Goal: Task Accomplishment & Management: Use online tool/utility

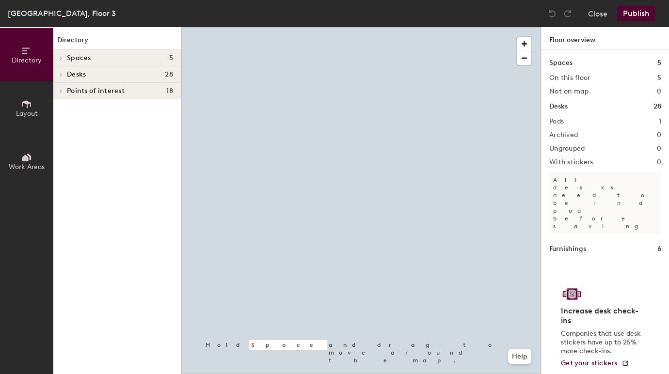
click at [117, 88] on span "Points of interest" at bounding box center [96, 91] width 58 height 8
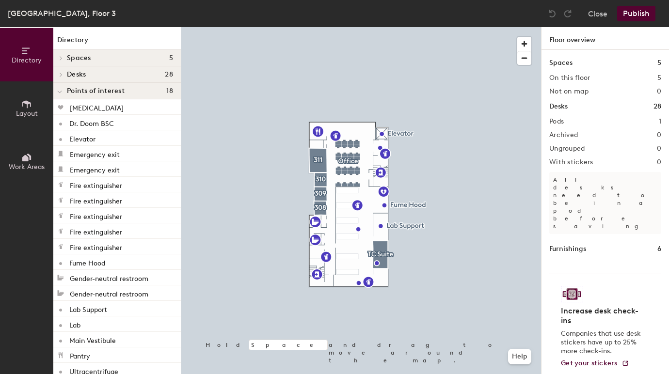
click at [62, 72] on div at bounding box center [59, 74] width 13 height 16
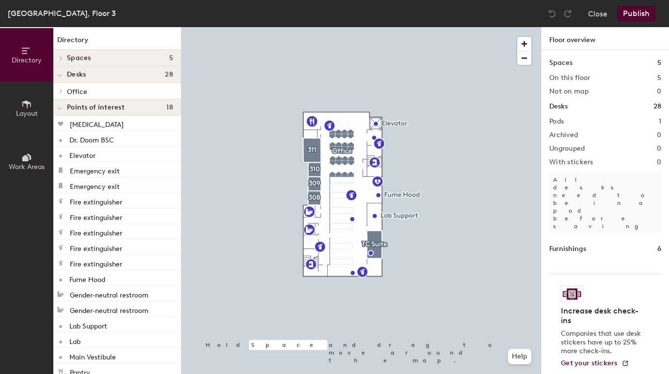
click at [60, 75] on icon at bounding box center [59, 76] width 5 height 4
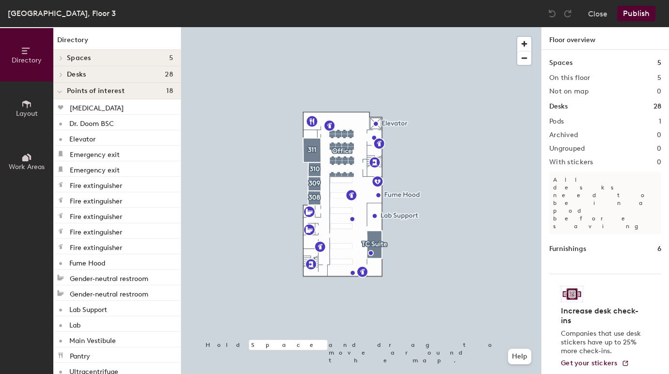
click at [60, 75] on icon at bounding box center [61, 74] width 4 height 5
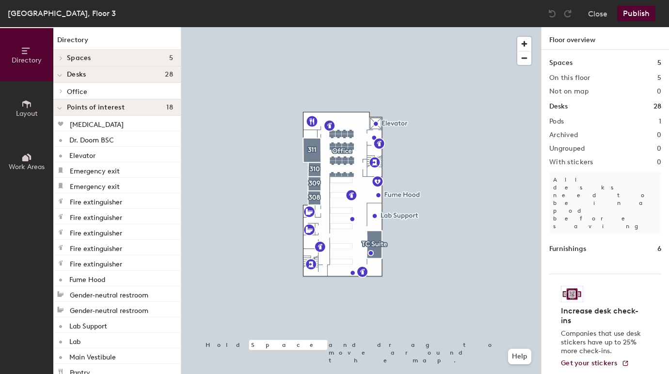
click at [60, 90] on icon at bounding box center [61, 91] width 4 height 5
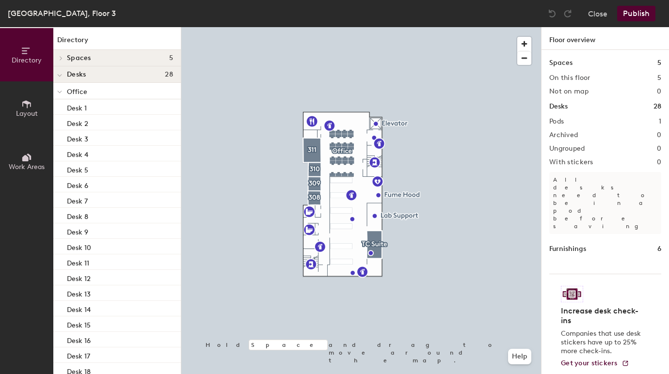
click at [23, 107] on icon at bounding box center [26, 104] width 11 height 11
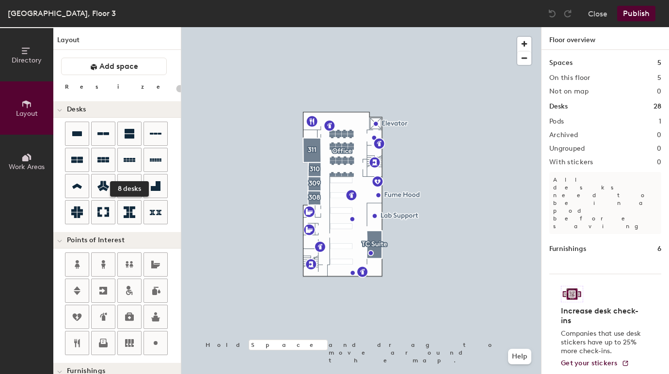
scroll to position [8, 0]
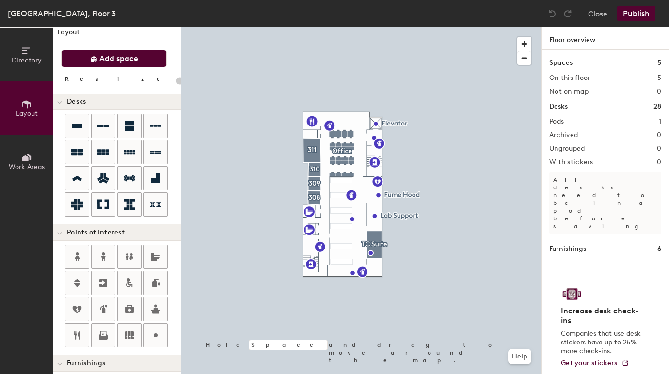
click at [109, 58] on span "Add space" at bounding box center [118, 59] width 39 height 10
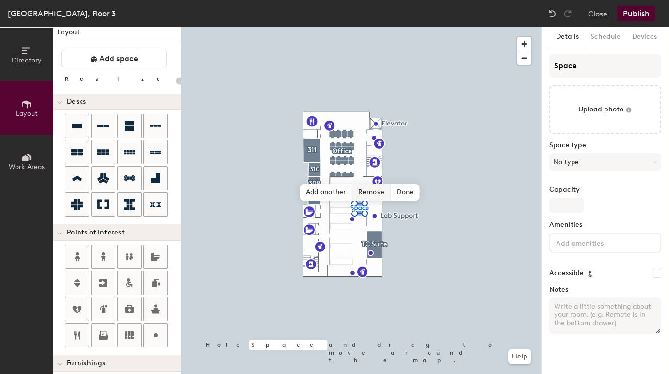
click at [371, 193] on span "Remove" at bounding box center [371, 192] width 39 height 16
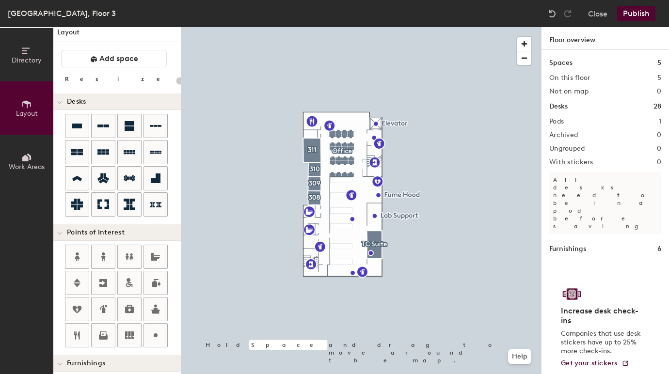
type input "20"
